Goal: Transaction & Acquisition: Purchase product/service

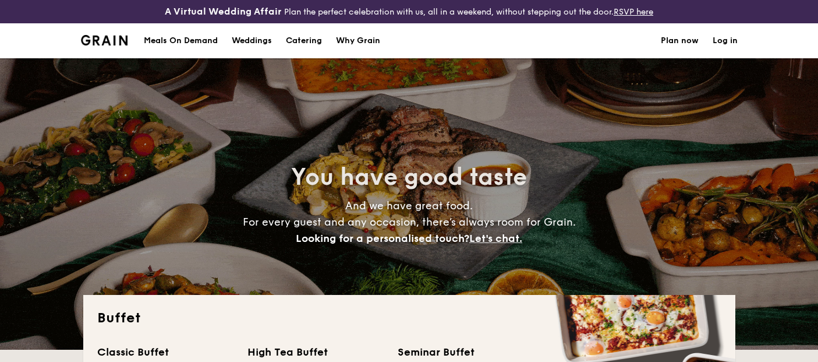
select select
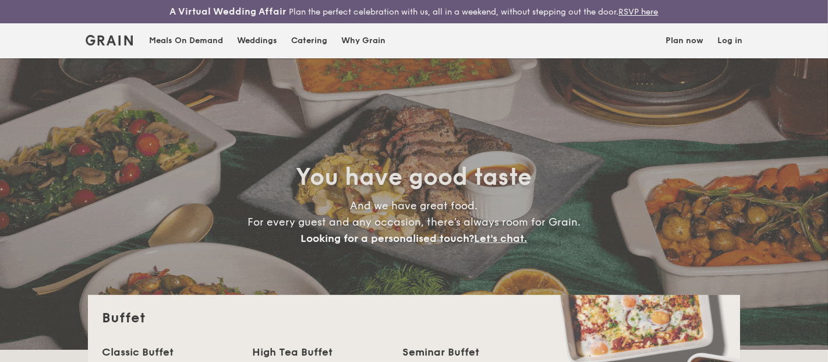
click at [203, 41] on div "Weddings by [PERSON_NAME] presents Plan the perfect celebration with us, all in…" at bounding box center [414, 181] width 828 height 362
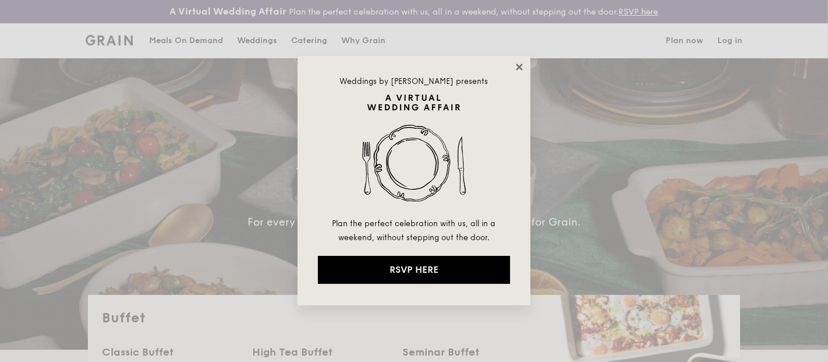
click at [521, 66] on icon at bounding box center [519, 66] width 6 height 6
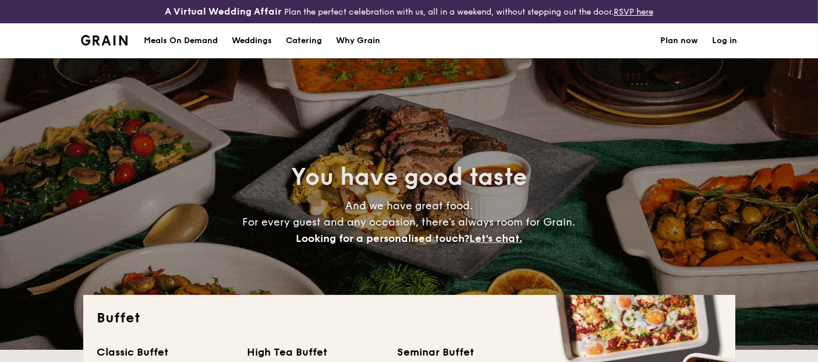
click at [195, 40] on div "Meals On Demand" at bounding box center [181, 40] width 74 height 35
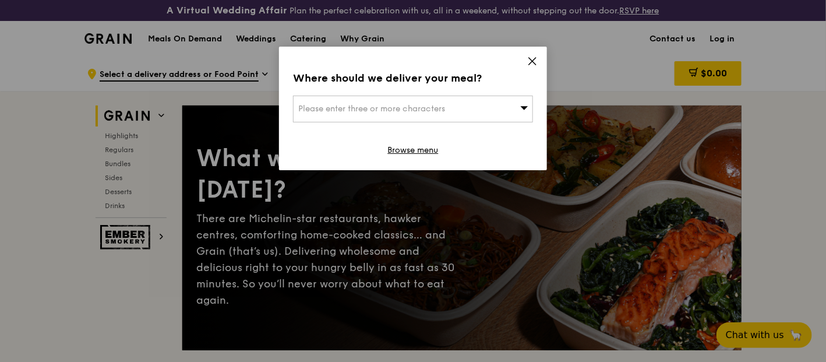
click at [532, 56] on icon at bounding box center [532, 61] width 10 height 10
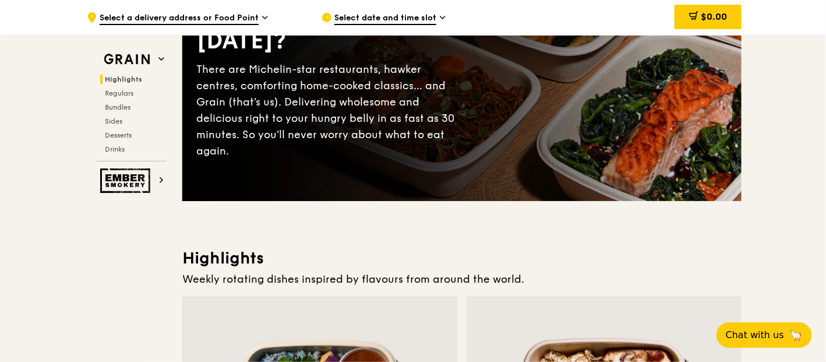
scroll to position [129, 0]
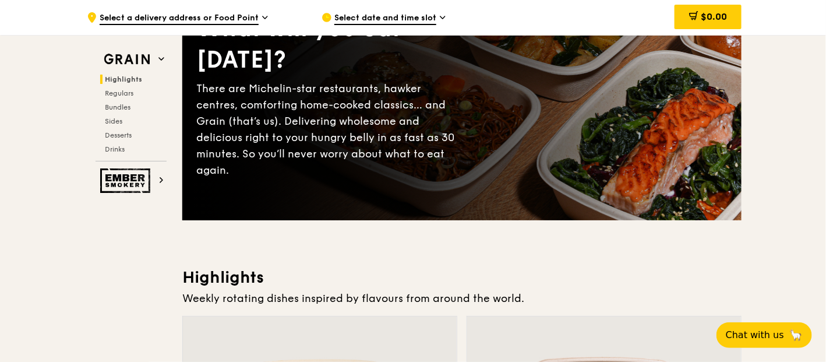
click at [415, 12] on span "Select date and time slot" at bounding box center [385, 18] width 102 height 13
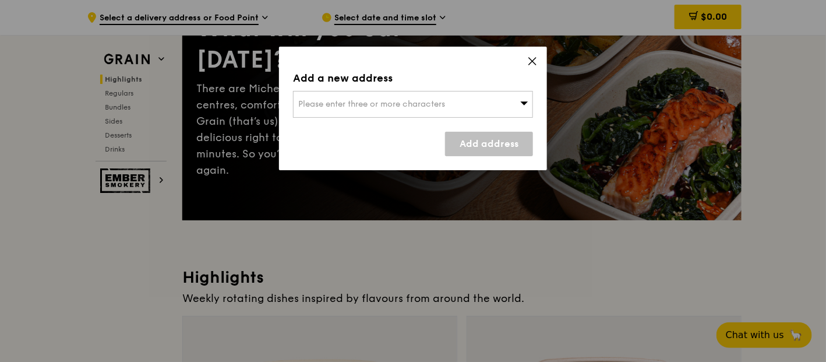
click at [452, 117] on div "Add a new address Please enter three or more characters Add address" at bounding box center [413, 108] width 268 height 123
click at [453, 102] on div "Please enter three or more characters" at bounding box center [413, 104] width 240 height 27
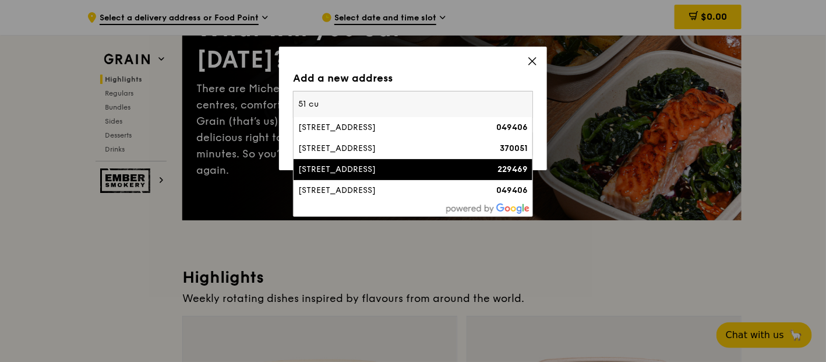
type input "51 cu"
click at [402, 169] on div "51 Cuppage Road" at bounding box center [384, 170] width 172 height 12
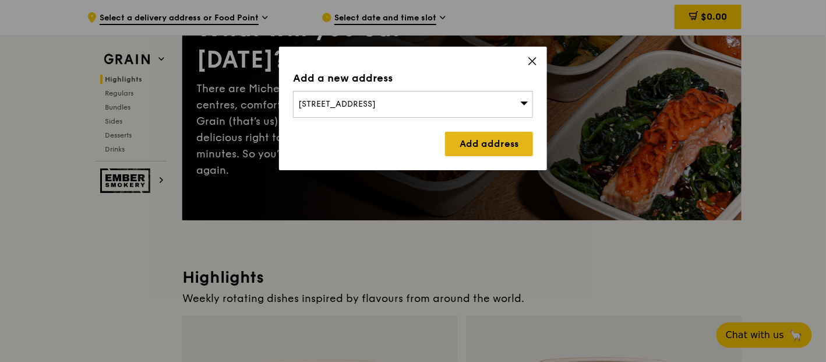
click at [480, 139] on link "Add address" at bounding box center [489, 144] width 88 height 24
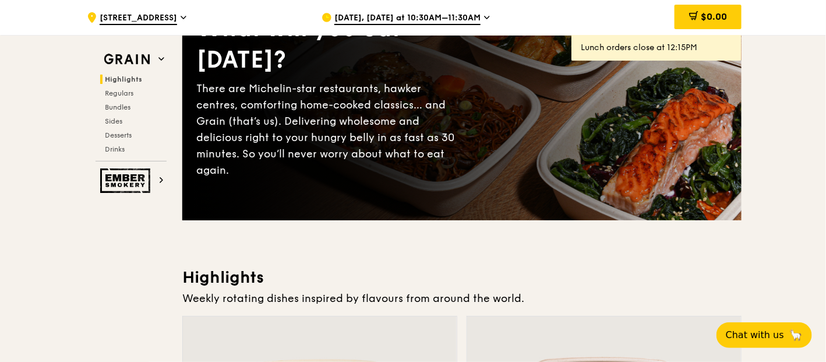
click at [454, 11] on div "Sep 23, Today at 10:30AM–11:30AM" at bounding box center [430, 17] width 216 height 35
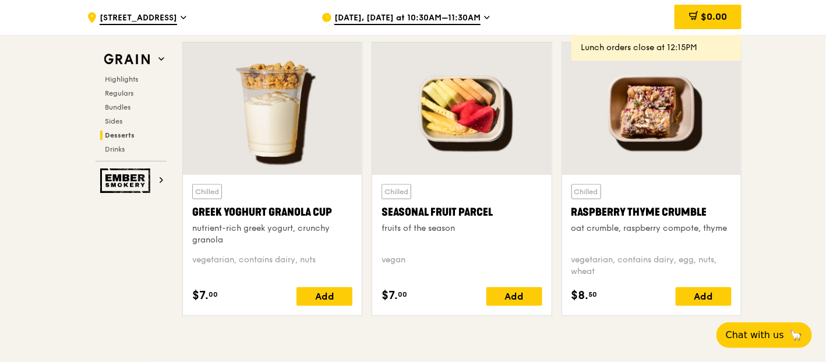
scroll to position [3754, 0]
